Goal: Information Seeking & Learning: Understand process/instructions

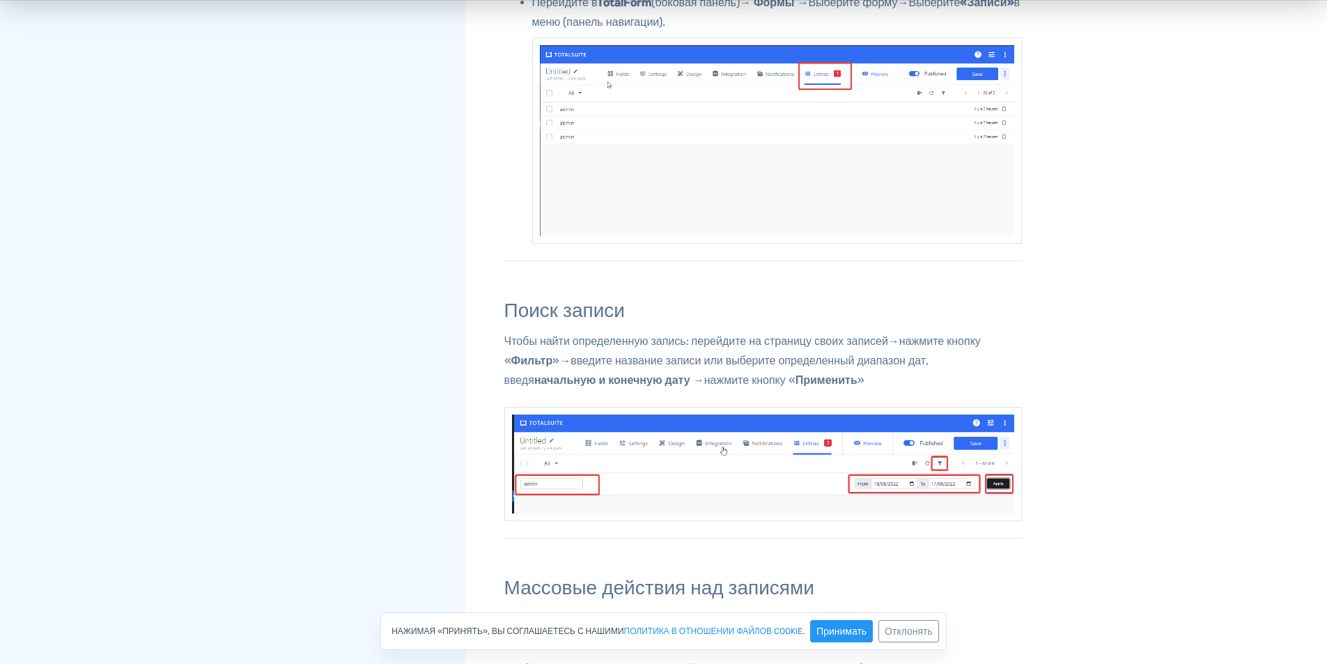
scroll to position [766, 0]
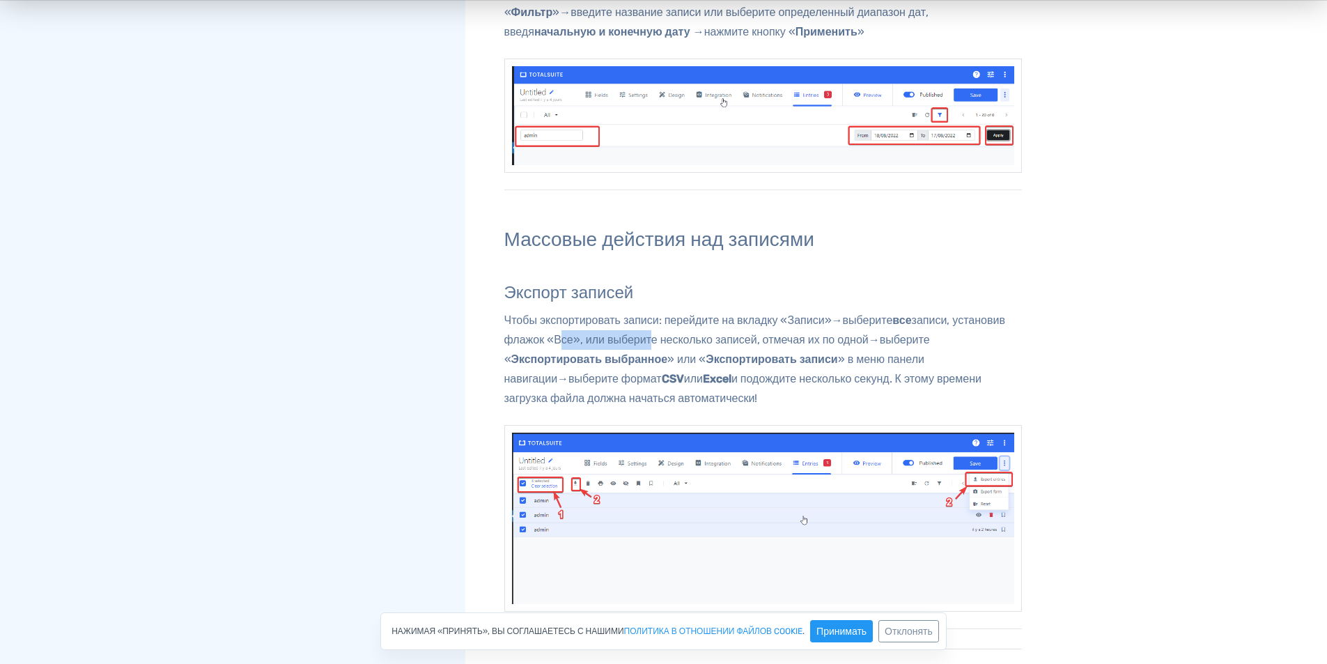
drag, startPoint x: 613, startPoint y: 340, endPoint x: 711, endPoint y: 346, distance: 97.7
click at [711, 346] on p "Чтобы экспортировать записи: перейдите на вкладку «Записи» → выберите все запис…" at bounding box center [763, 360] width 518 height 98
click at [267, 299] on div "папка_открыта Опросы Добавление вопросов и вариантов выбора Основы пользователь…" at bounding box center [366, 18] width 199 height 1454
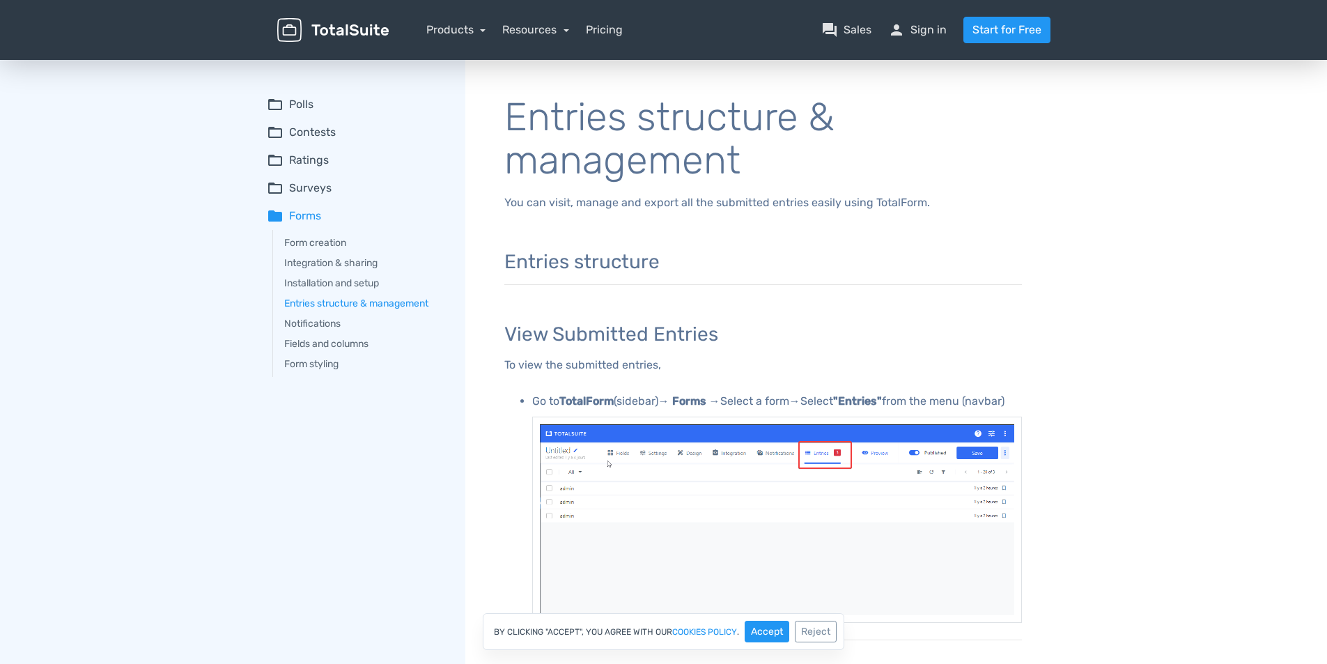
click at [297, 111] on summary "folder_open Polls" at bounding box center [356, 104] width 179 height 17
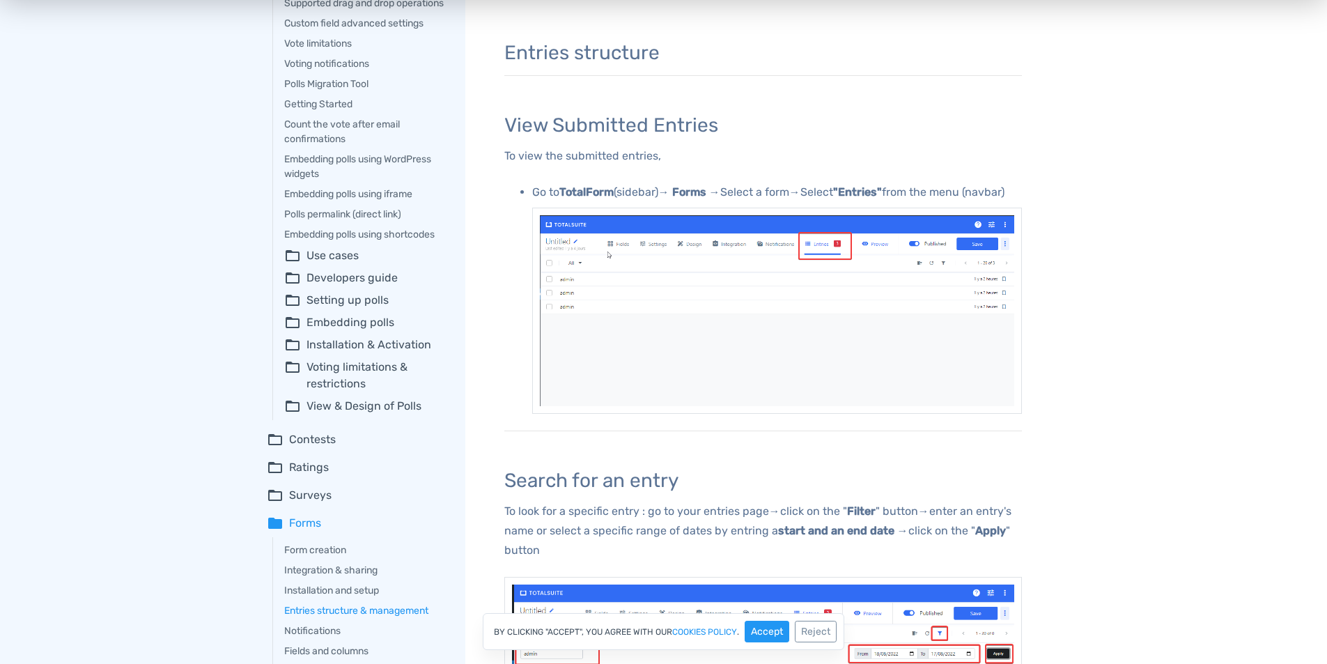
scroll to position [70, 0]
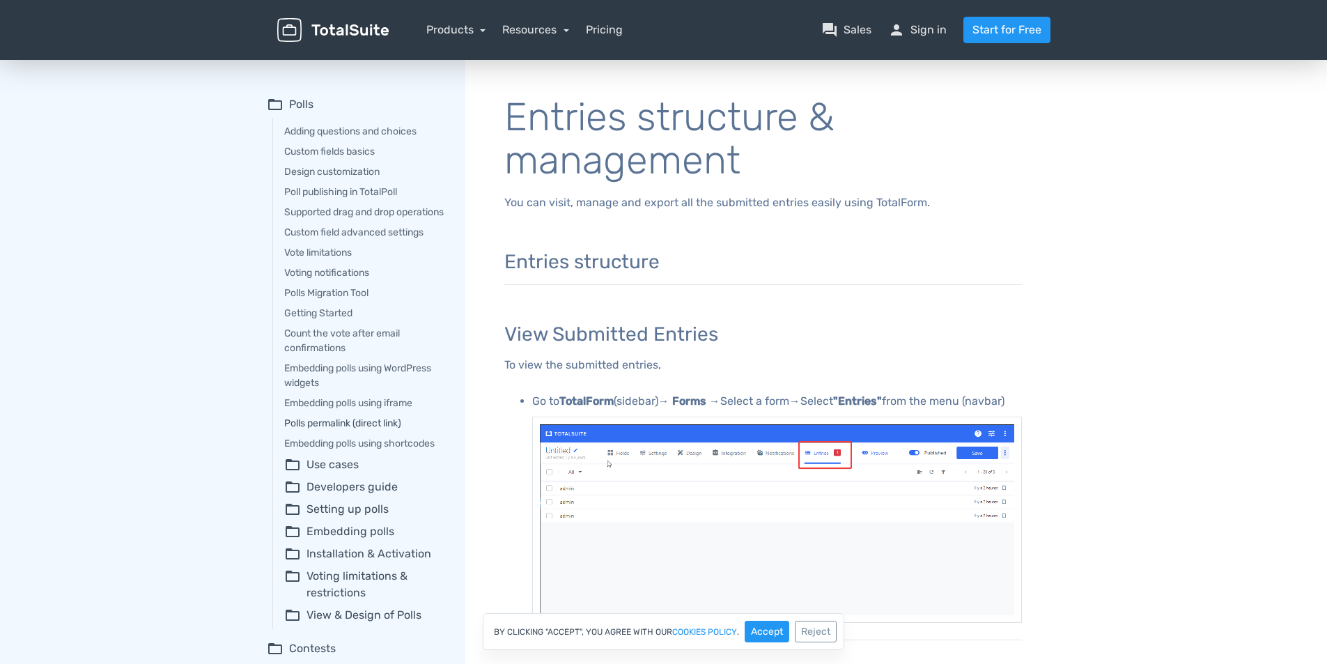
scroll to position [209, 0]
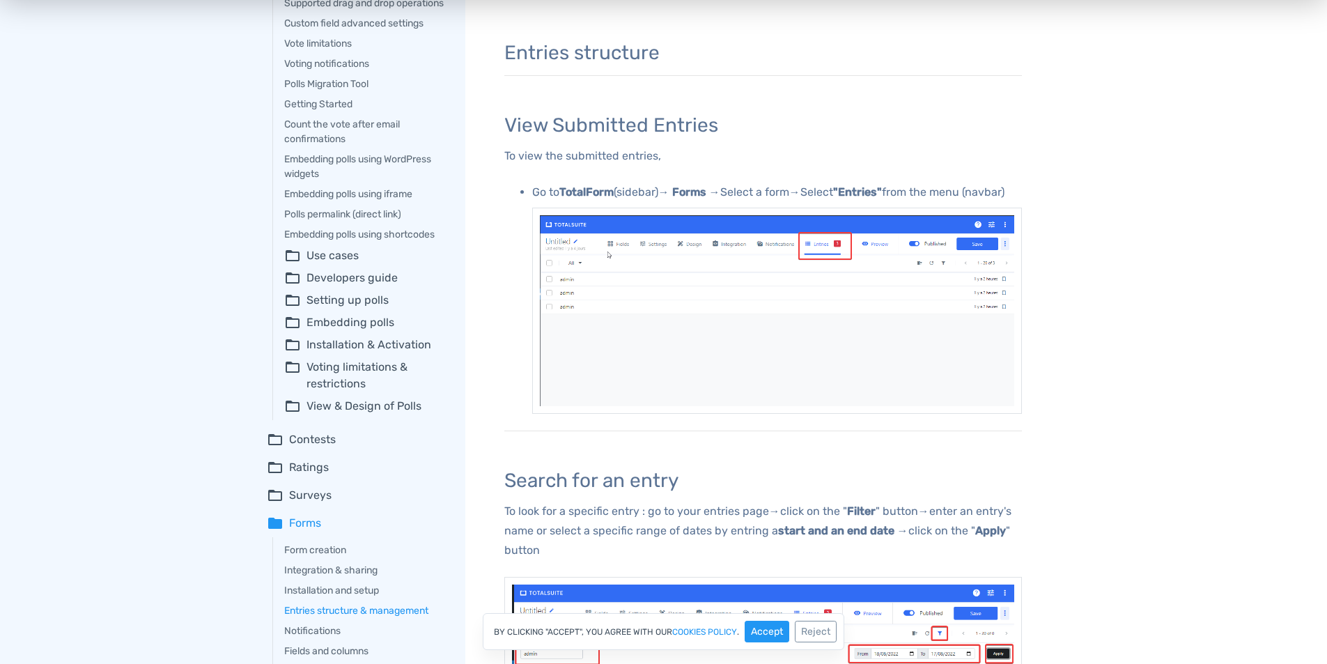
click at [371, 286] on summary "folder_open Developers guide" at bounding box center [365, 278] width 162 height 17
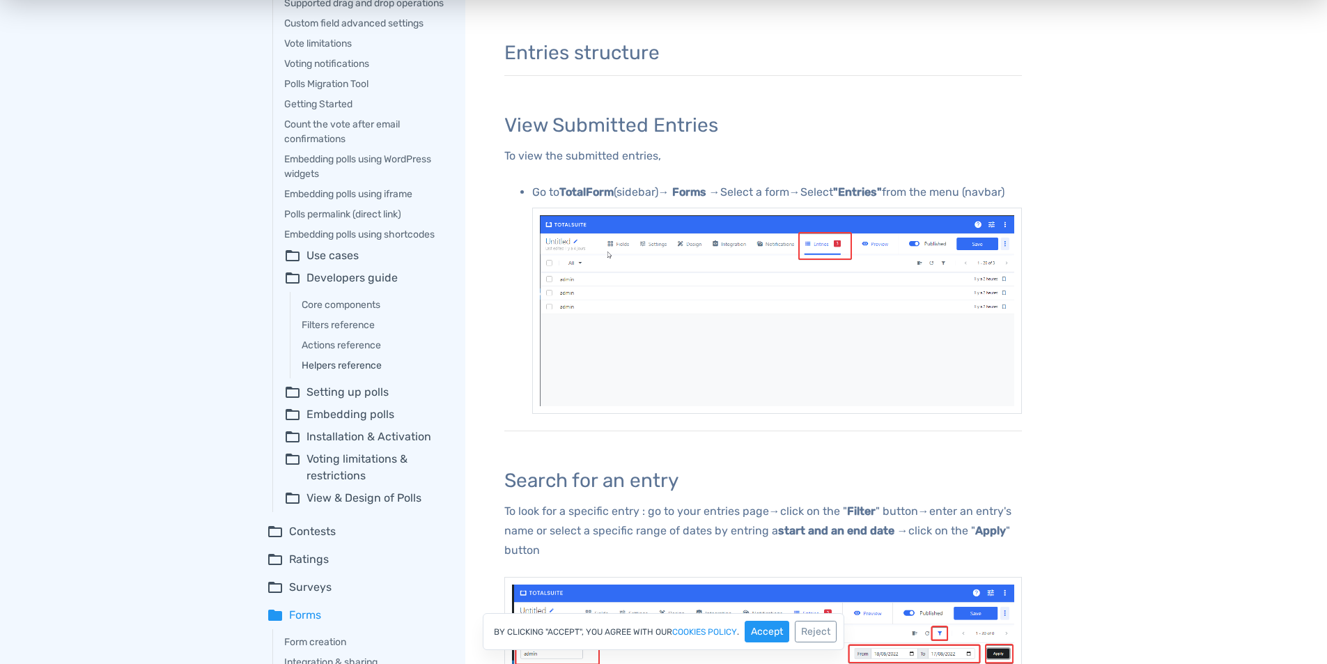
click at [350, 373] on link "Helpers reference" at bounding box center [374, 365] width 144 height 15
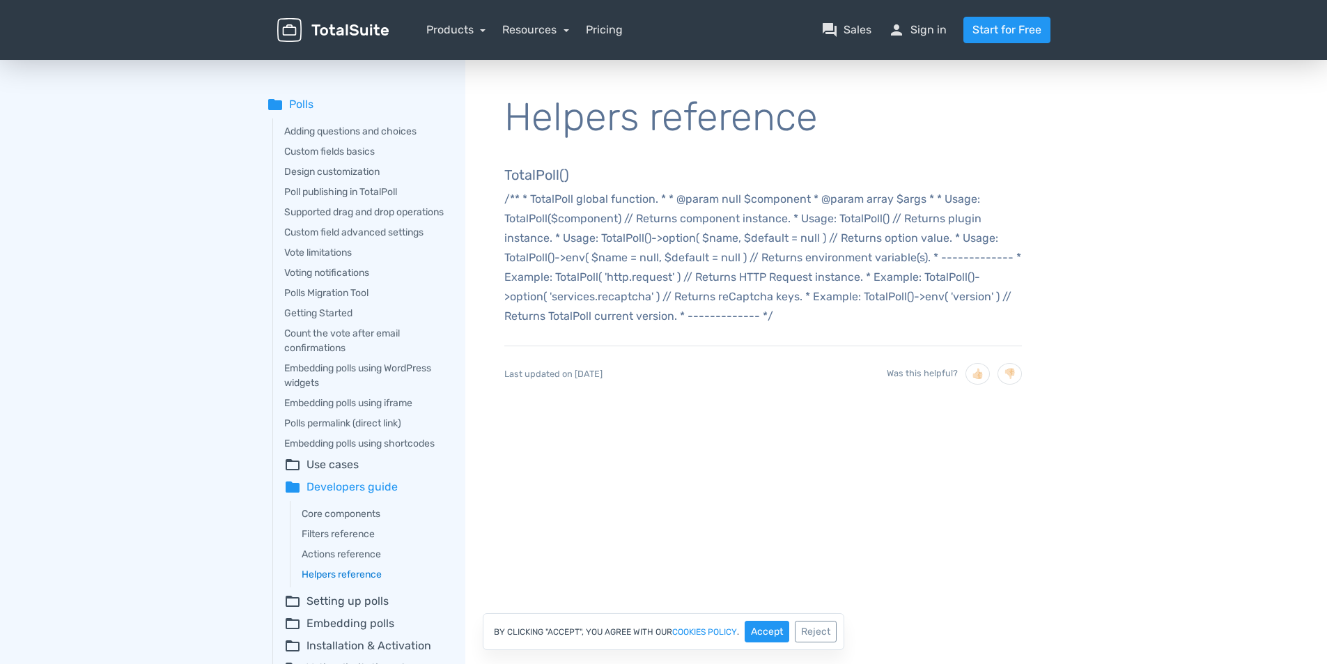
scroll to position [279, 0]
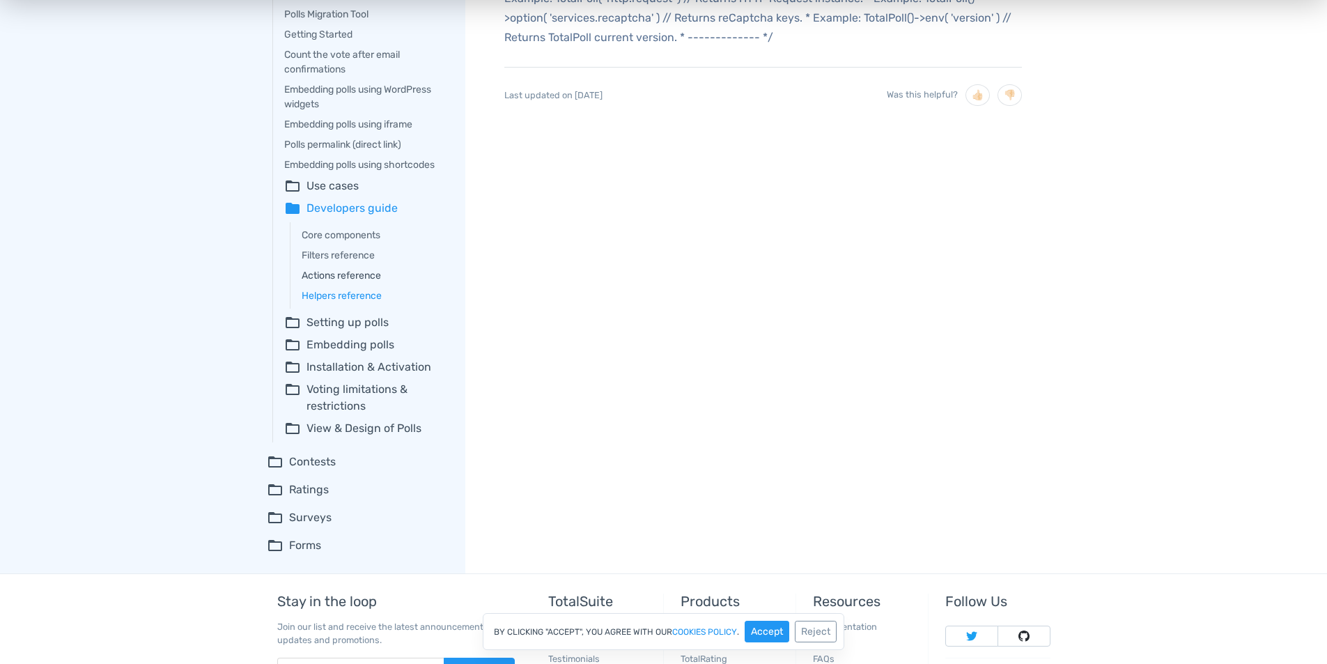
click at [335, 283] on link "Actions reference" at bounding box center [374, 275] width 144 height 15
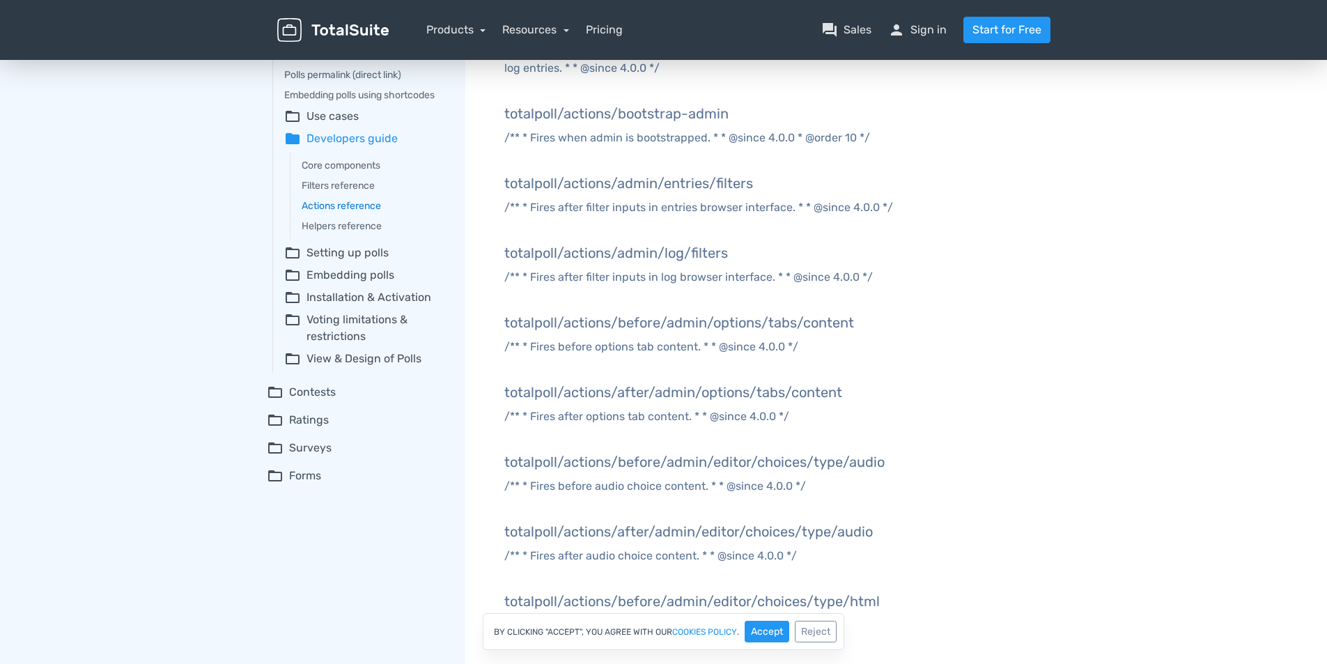
scroll to position [279, 0]
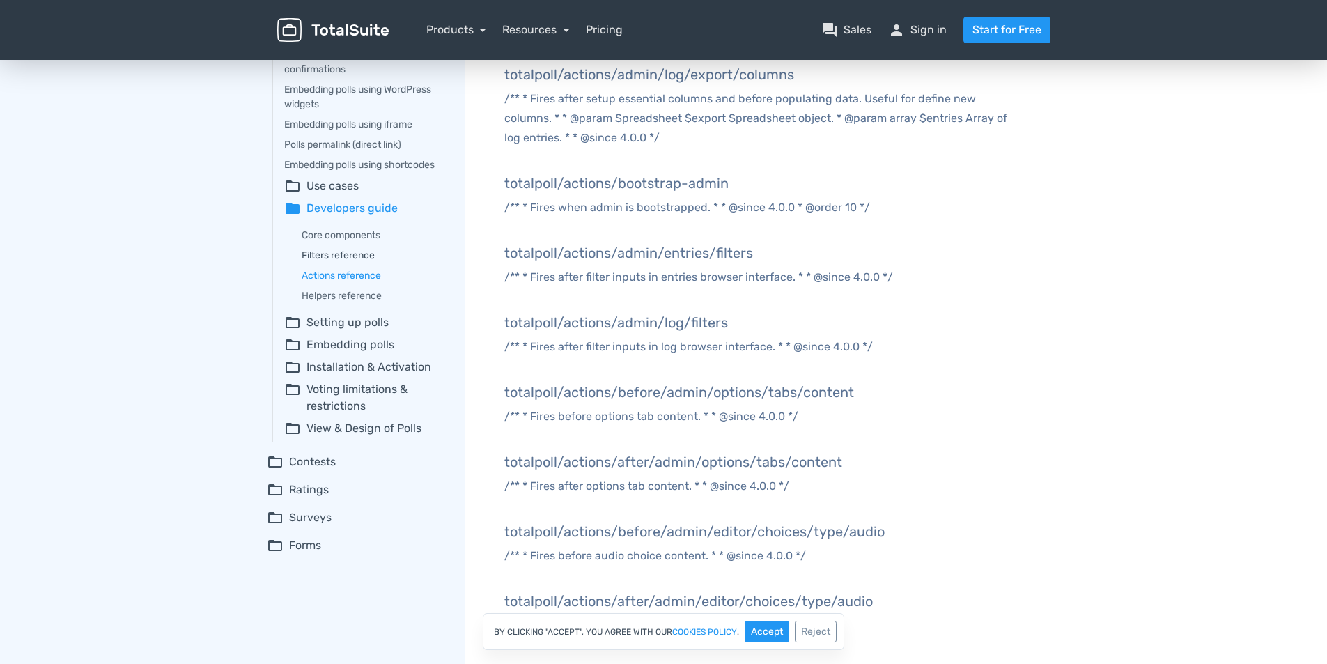
click at [346, 263] on link "Filters reference" at bounding box center [374, 255] width 144 height 15
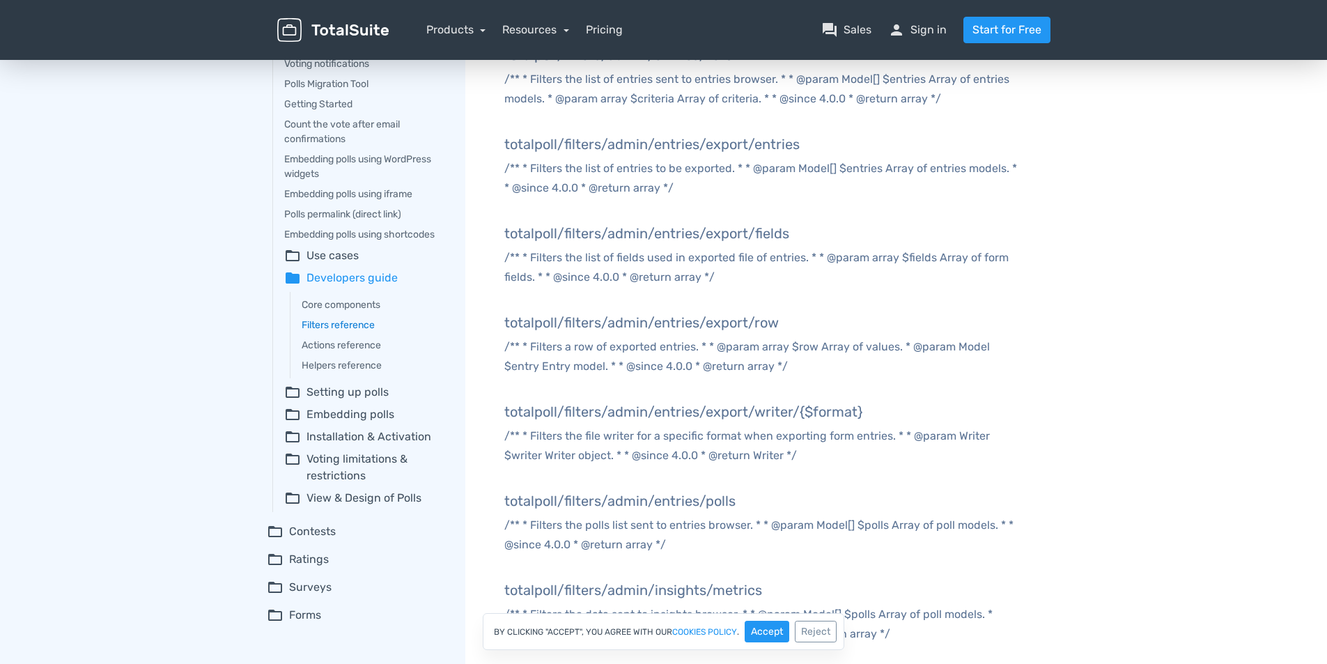
scroll to position [139, 0]
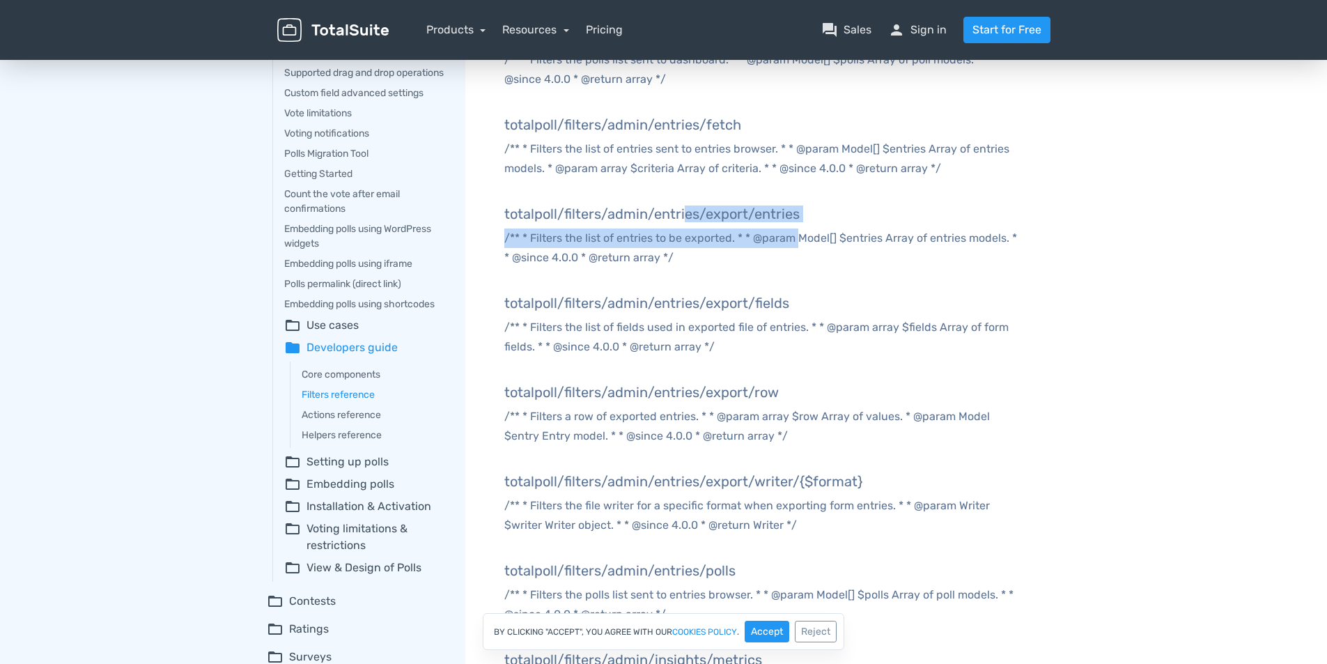
drag, startPoint x: 799, startPoint y: 223, endPoint x: 681, endPoint y: 217, distance: 117.9
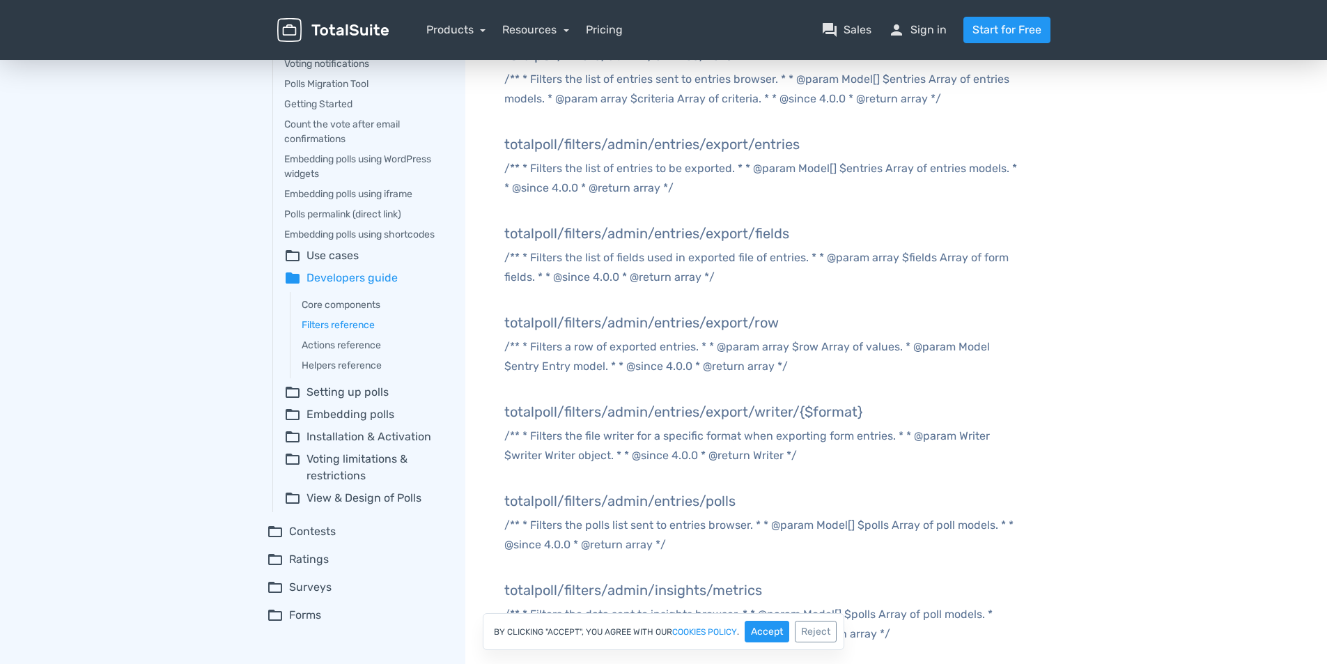
scroll to position [70, 0]
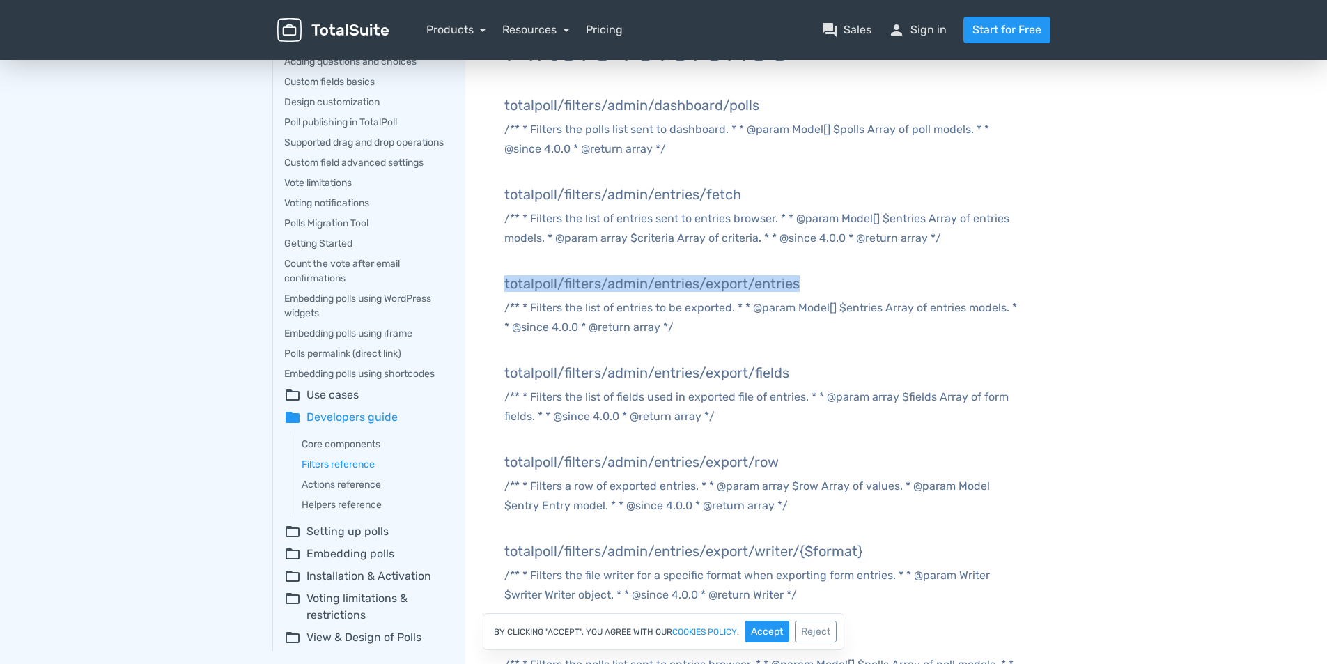
drag, startPoint x: 811, startPoint y: 280, endPoint x: 493, endPoint y: 284, distance: 318.4
copy h5 "totalpoll/filters/admin/entries/export/entries"
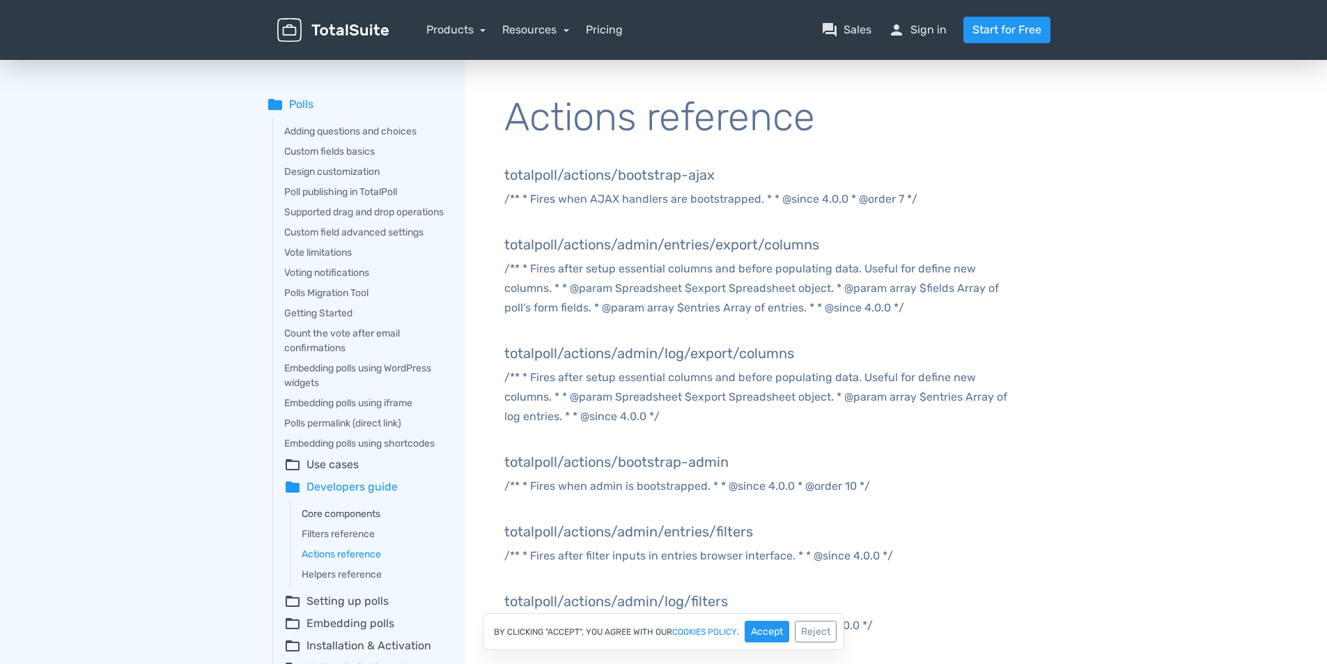
click at [366, 521] on link "Core components" at bounding box center [374, 513] width 144 height 15
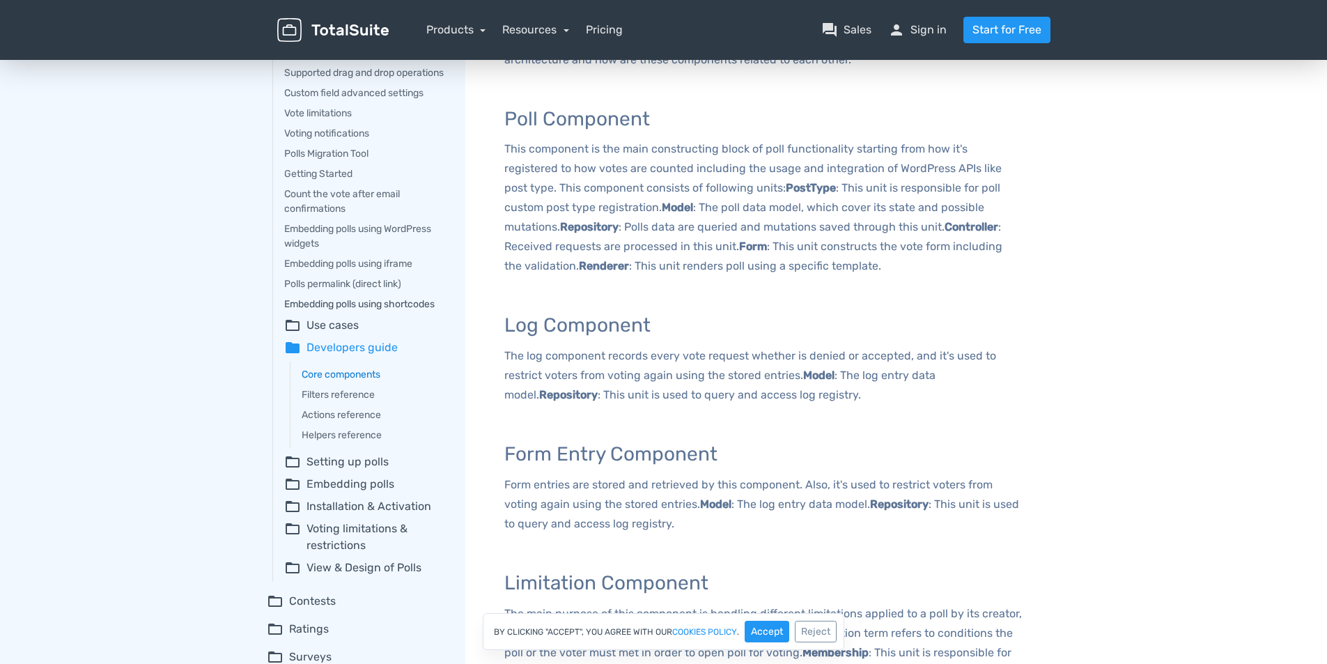
scroll to position [209, 0]
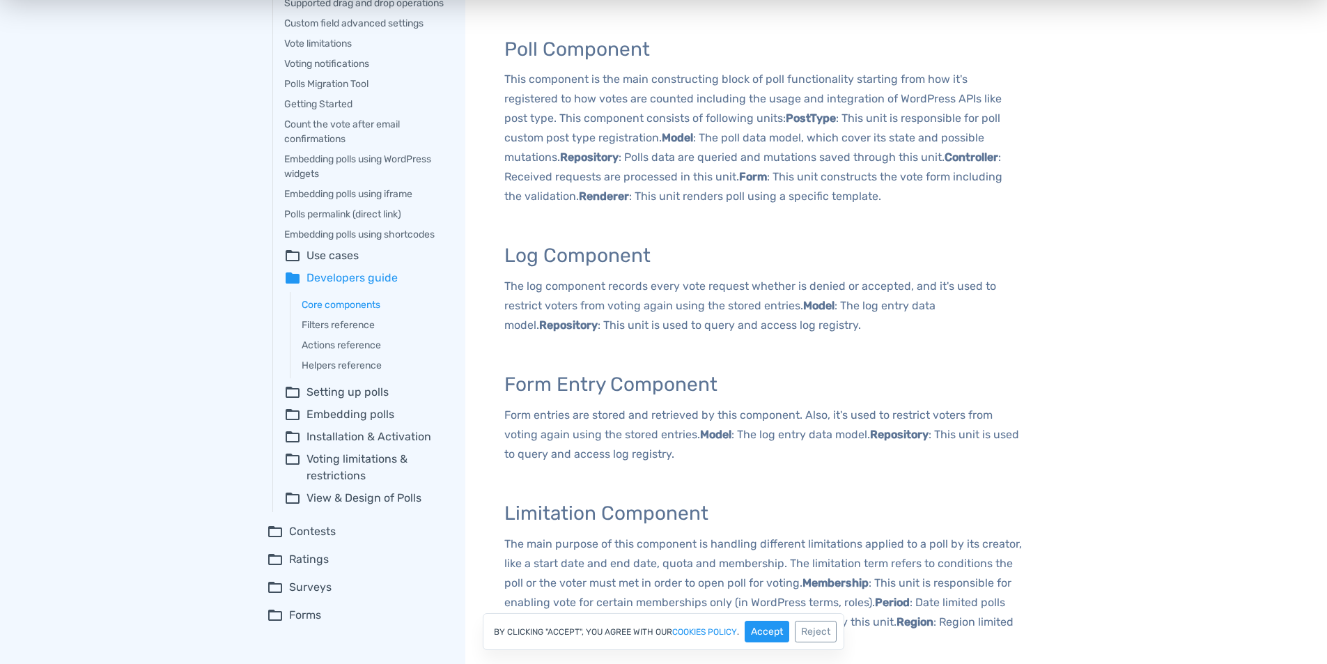
click at [363, 445] on summary "folder_open Installation & Activation" at bounding box center [365, 436] width 162 height 17
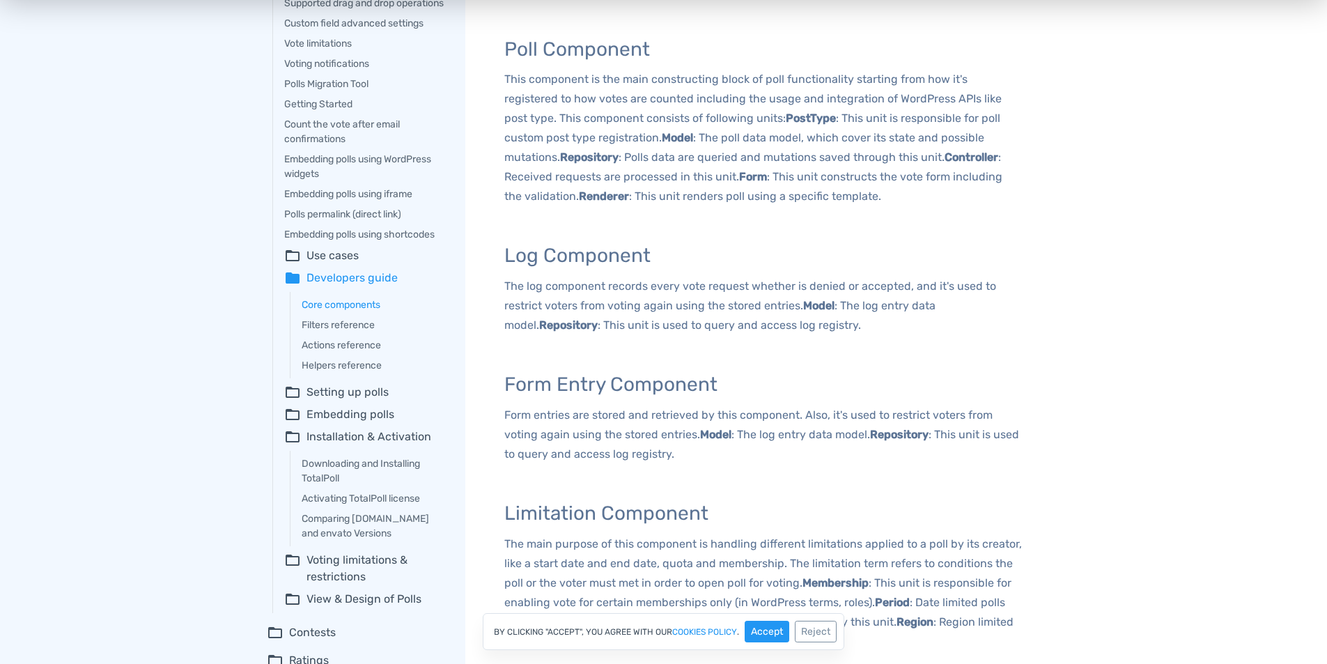
click at [362, 584] on summary "folder_open Voting limitations & restrictions" at bounding box center [365, 568] width 162 height 33
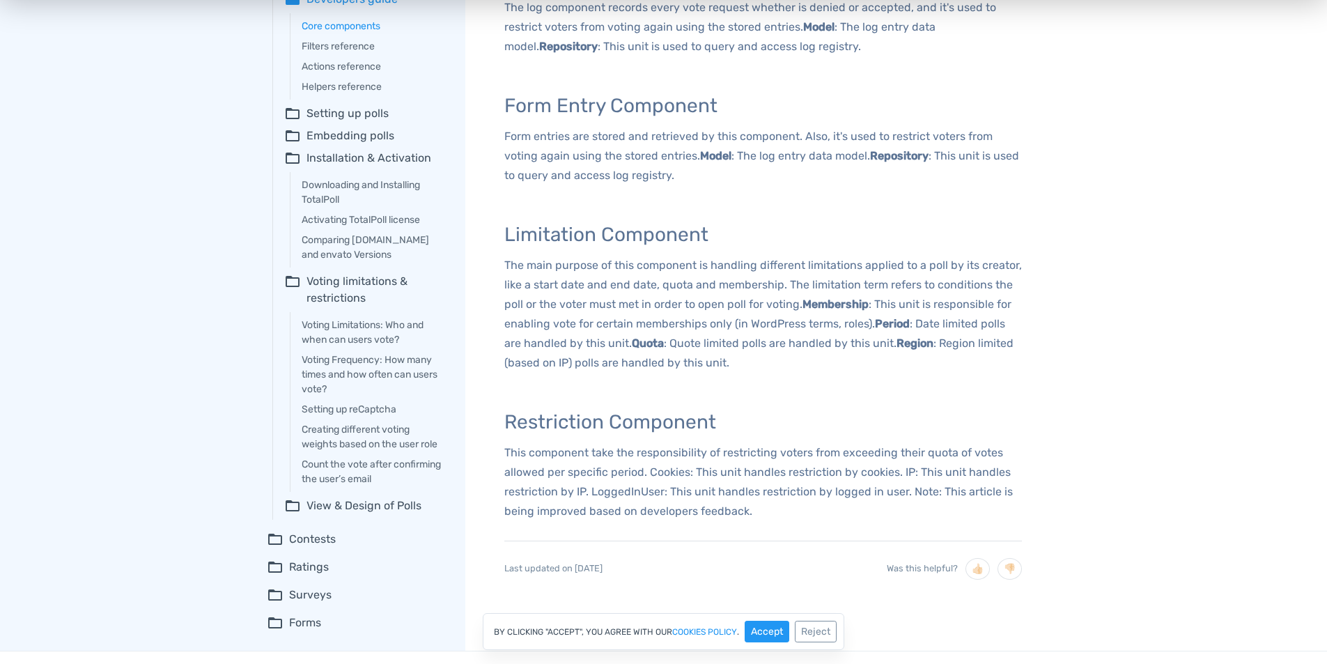
click at [356, 514] on summary "folder_open View & Design of Polls" at bounding box center [365, 505] width 162 height 17
click at [349, 417] on link "Setting up reCaptcha" at bounding box center [374, 409] width 144 height 15
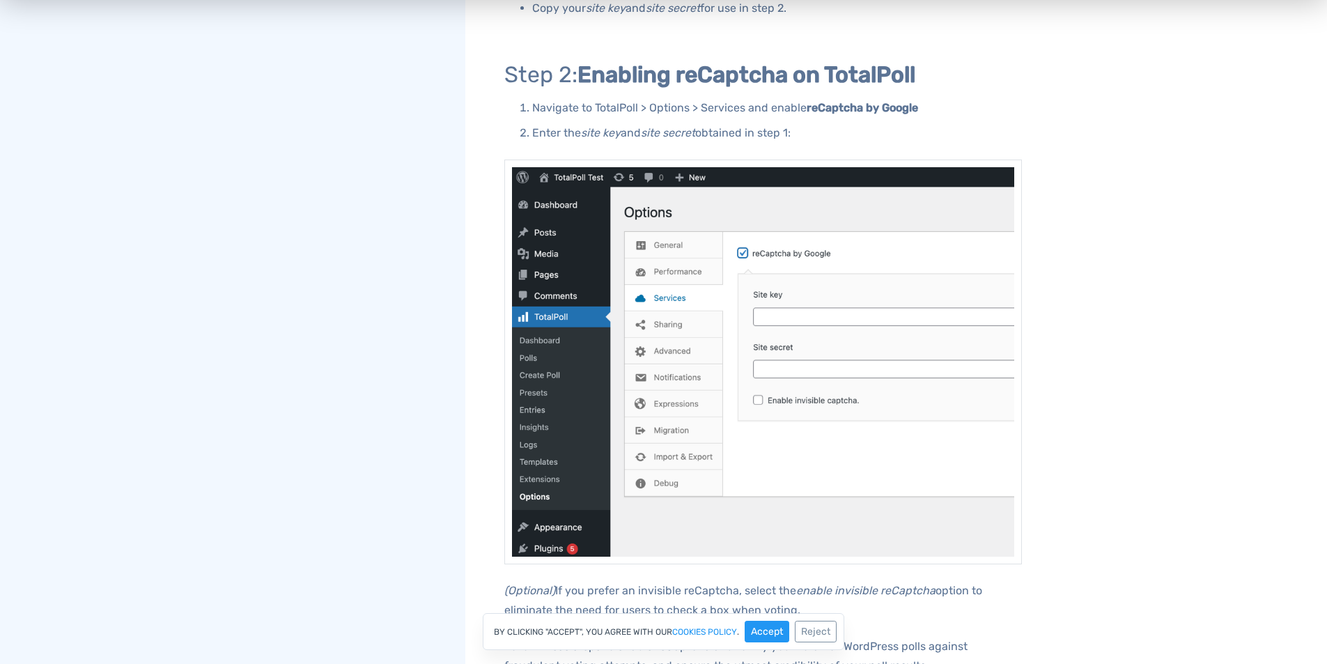
scroll to position [1480, 0]
